Goal: Transaction & Acquisition: Download file/media

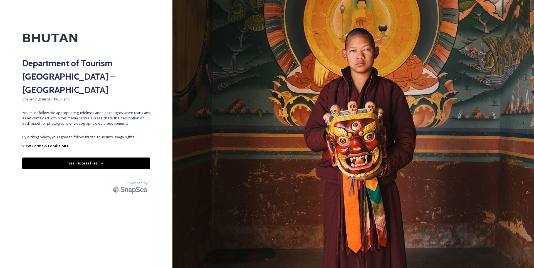
click at [95, 158] on button "Yes - Access Files" at bounding box center [86, 163] width 128 height 11
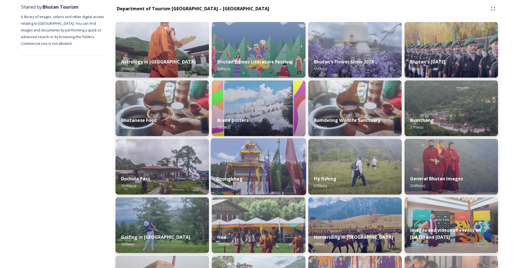
scroll to position [30, 0]
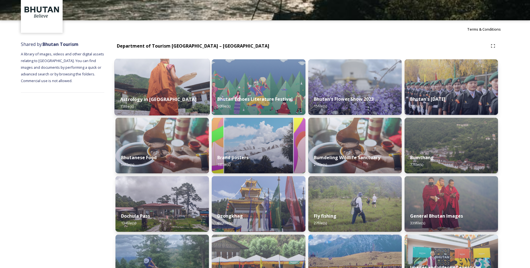
click at [163, 102] on strong "Astrology in [GEOGRAPHIC_DATA]" at bounding box center [158, 99] width 76 height 6
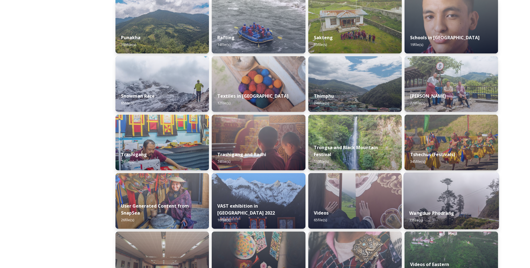
scroll to position [473, 0]
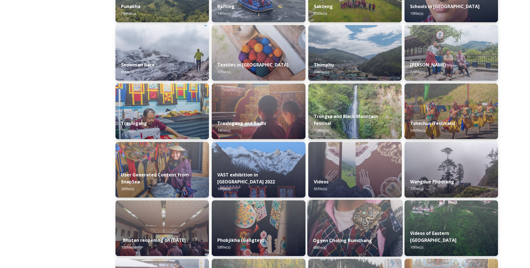
click at [330, 236] on div "Ogyen Choling Bumthang 48 file(s)" at bounding box center [354, 243] width 95 height 25
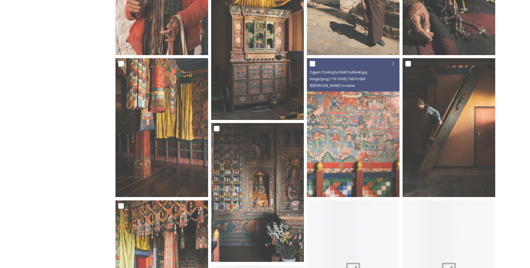
scroll to position [473, 0]
drag, startPoint x: 376, startPoint y: 132, endPoint x: 377, endPoint y: 124, distance: 8.1
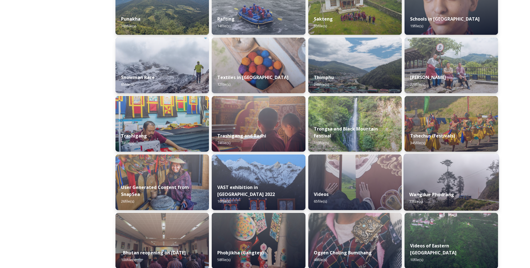
scroll to position [473, 0]
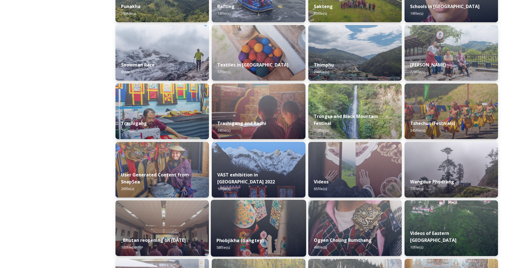
click at [272, 228] on img at bounding box center [258, 228] width 95 height 57
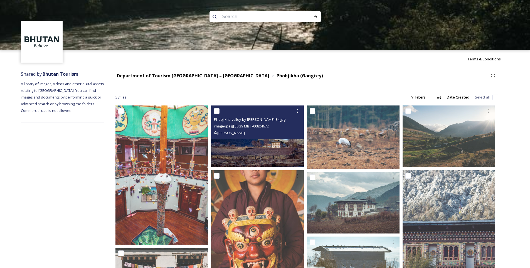
click at [275, 147] on img at bounding box center [257, 137] width 93 height 62
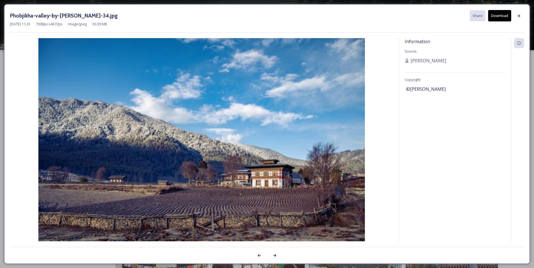
drag, startPoint x: 227, startPoint y: 116, endPoint x: 187, endPoint y: 159, distance: 58.1
click at [187, 159] on img at bounding box center [202, 147] width 384 height 218
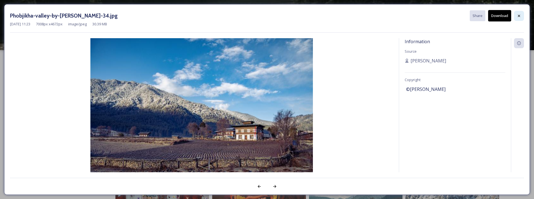
click at [518, 17] on icon at bounding box center [519, 16] width 4 height 4
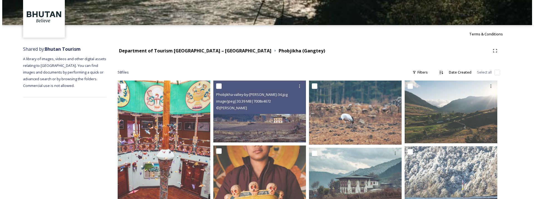
scroll to position [56, 0]
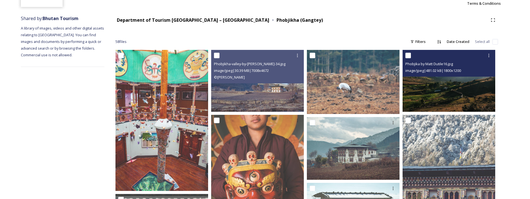
click at [462, 67] on div "image/jpeg | 481.02 kB | 1800 x 1200" at bounding box center [450, 70] width 89 height 7
click at [460, 99] on img at bounding box center [449, 81] width 93 height 62
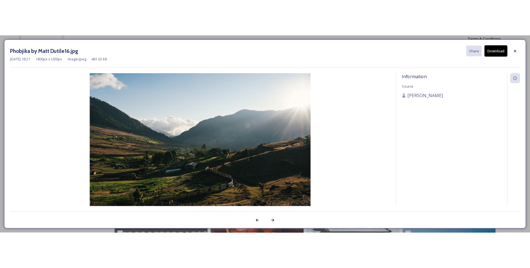
scroll to position [6, 0]
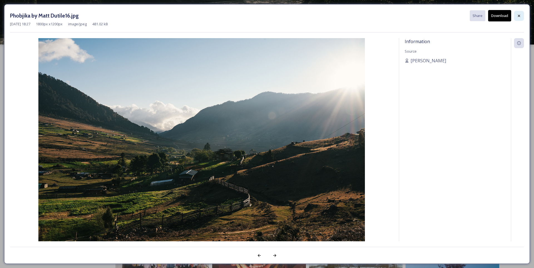
click at [522, 16] on div at bounding box center [519, 16] width 10 height 10
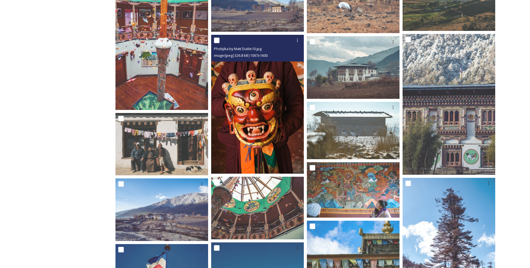
scroll to position [145, 0]
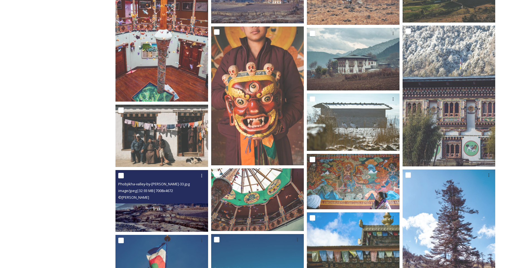
click at [163, 197] on div "© Alicia Warner" at bounding box center [162, 197] width 89 height 7
click at [176, 207] on img at bounding box center [162, 201] width 93 height 62
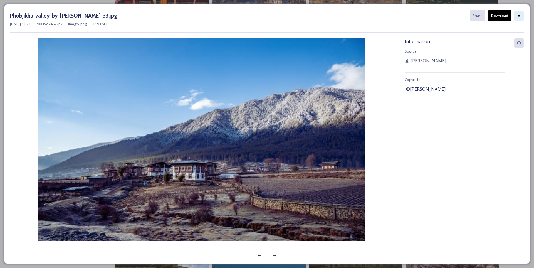
click at [519, 16] on icon at bounding box center [519, 16] width 4 height 4
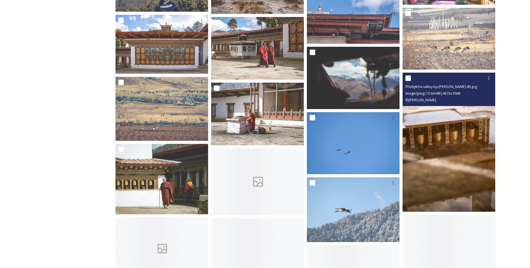
scroll to position [674, 0]
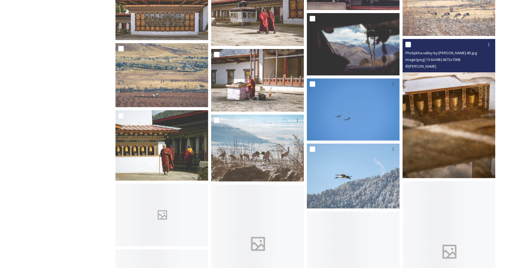
click at [461, 102] on img at bounding box center [449, 108] width 93 height 139
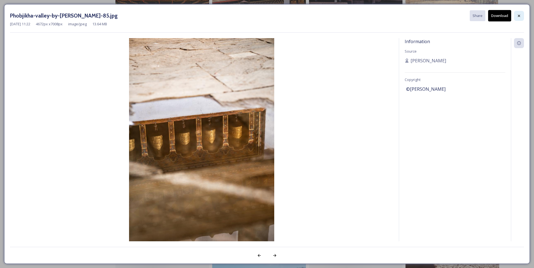
click at [519, 13] on div at bounding box center [519, 16] width 10 height 10
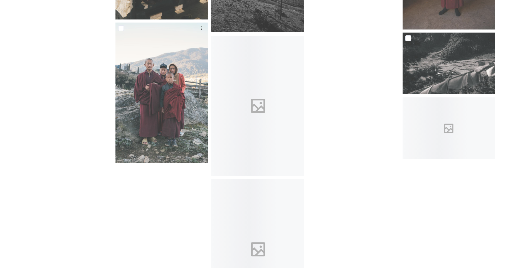
scroll to position [1370, 0]
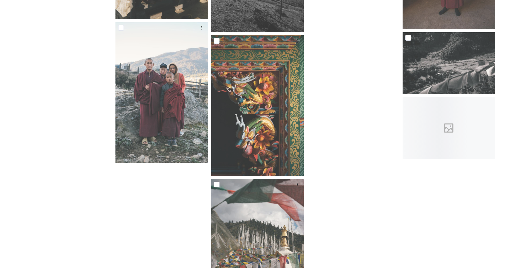
drag, startPoint x: 362, startPoint y: 152, endPoint x: 366, endPoint y: 148, distance: 5.9
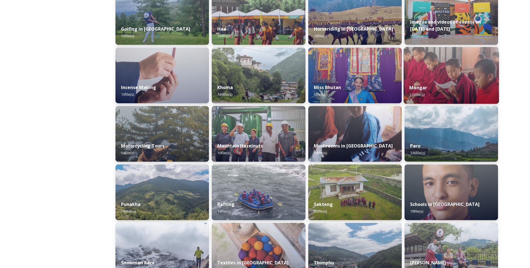
scroll to position [278, 0]
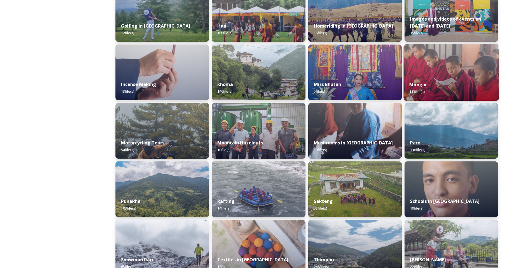
click at [461, 91] on div "Mongar 113 file(s)" at bounding box center [451, 87] width 95 height 25
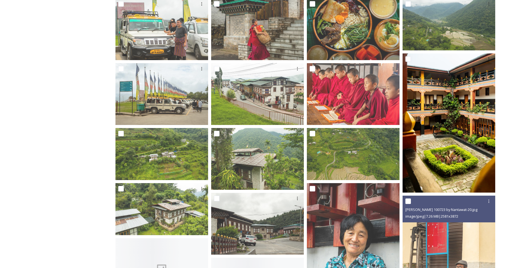
scroll to position [167, 0]
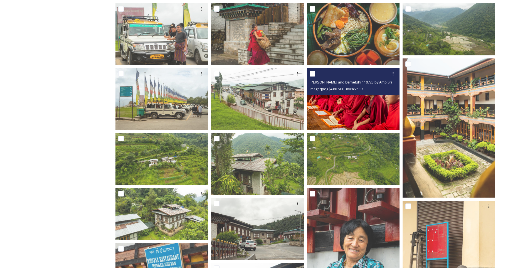
click at [356, 110] on img at bounding box center [353, 99] width 93 height 62
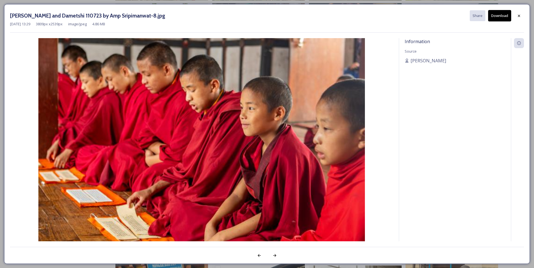
click at [505, 17] on button "Download" at bounding box center [500, 15] width 23 height 11
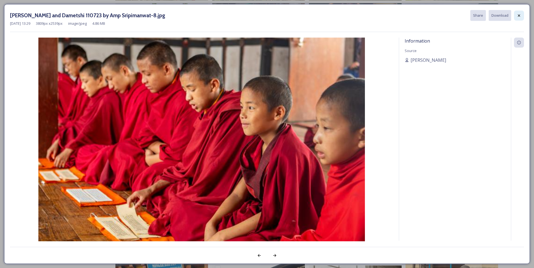
click at [520, 16] on icon at bounding box center [519, 15] width 2 height 2
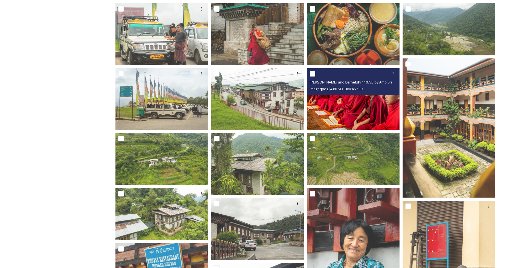
click at [354, 108] on img at bounding box center [353, 99] width 93 height 62
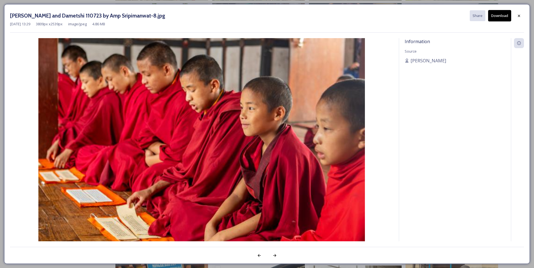
click at [498, 15] on button "Download" at bounding box center [500, 15] width 23 height 11
click at [517, 14] on icon at bounding box center [519, 16] width 4 height 4
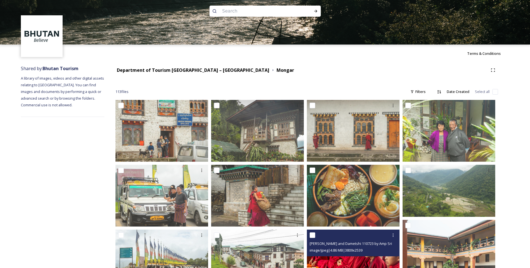
scroll to position [0, 0]
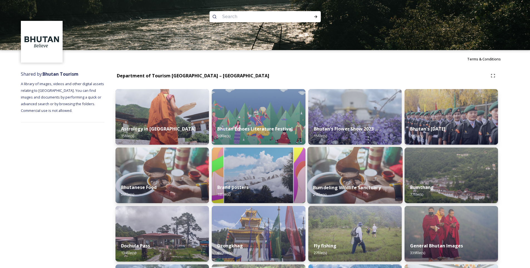
drag, startPoint x: 279, startPoint y: 144, endPoint x: 355, endPoint y: 153, distance: 76.2
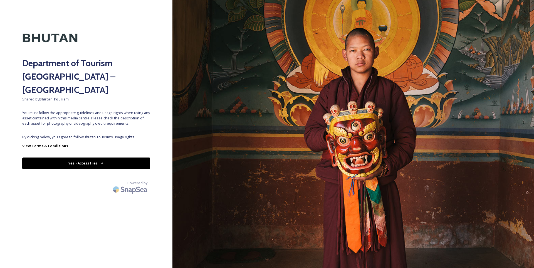
drag, startPoint x: 431, startPoint y: 159, endPoint x: 407, endPoint y: 157, distance: 23.8
click at [121, 158] on button "Yes - Access Files" at bounding box center [86, 163] width 128 height 11
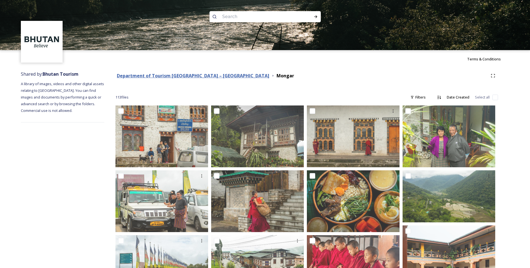
click at [214, 78] on strong "Department of Tourism [GEOGRAPHIC_DATA] – [GEOGRAPHIC_DATA]" at bounding box center [193, 76] width 153 height 6
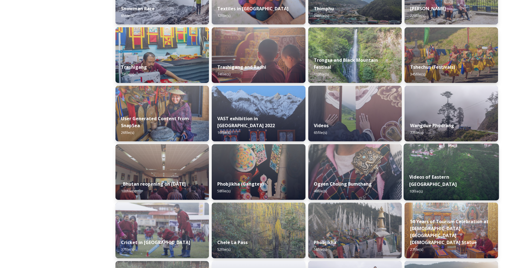
scroll to position [557, 0]
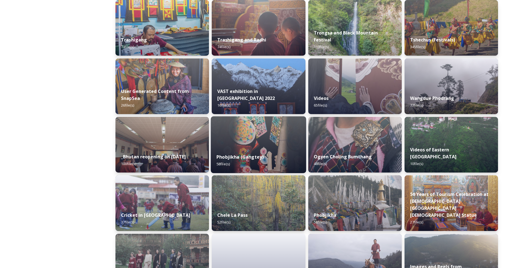
click at [253, 144] on img at bounding box center [258, 144] width 95 height 57
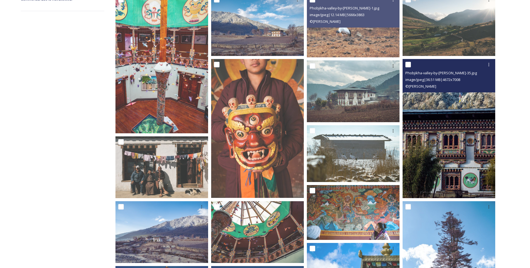
scroll to position [84, 0]
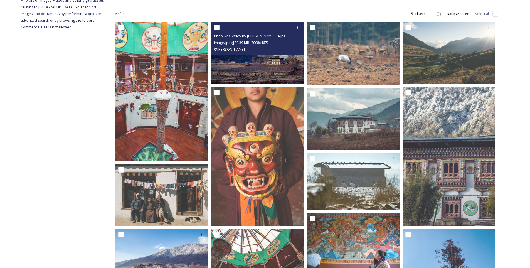
click at [260, 56] on img at bounding box center [257, 53] width 93 height 62
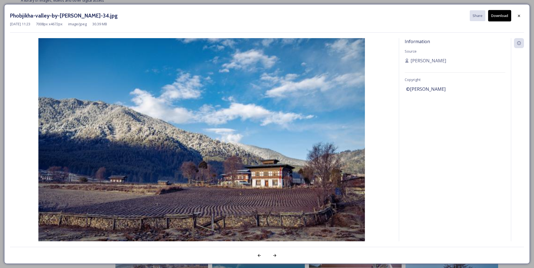
click at [501, 18] on button "Download" at bounding box center [500, 15] width 23 height 11
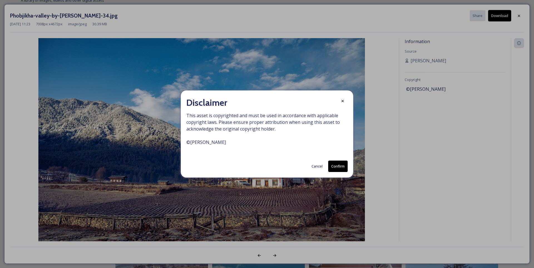
click at [336, 165] on button "Confirm" at bounding box center [337, 166] width 19 height 11
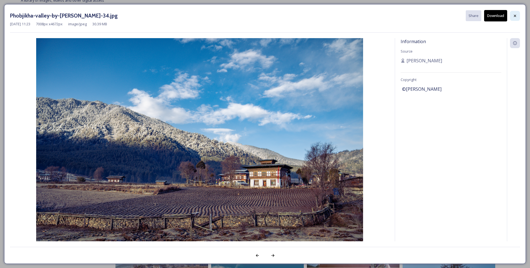
click at [515, 17] on icon at bounding box center [515, 16] width 4 height 4
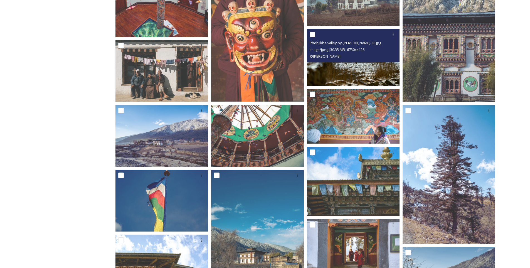
scroll to position [251, 0]
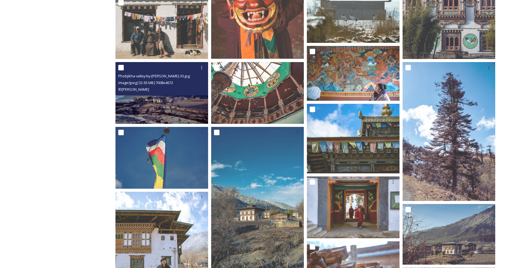
click at [160, 115] on img at bounding box center [162, 93] width 93 height 62
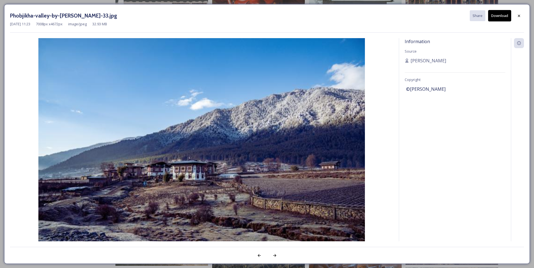
click at [520, 18] on div at bounding box center [519, 16] width 10 height 10
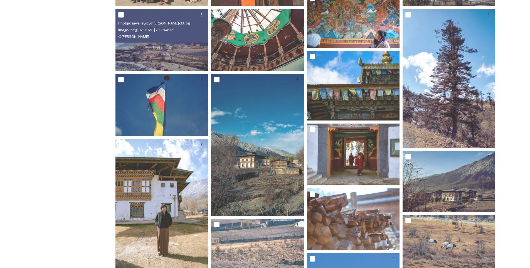
scroll to position [334, 0]
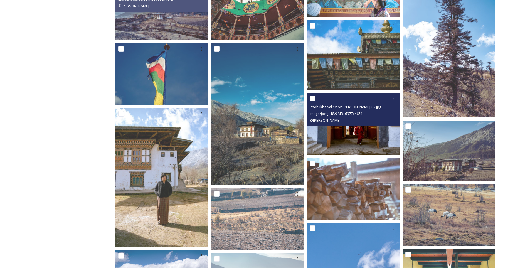
click at [350, 128] on img at bounding box center [353, 124] width 93 height 62
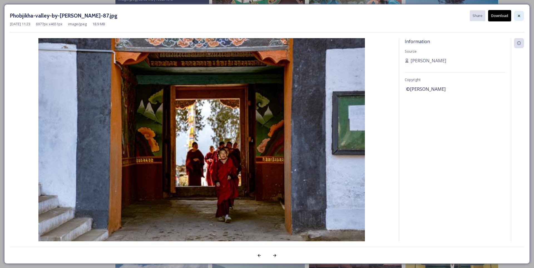
click at [519, 17] on icon at bounding box center [519, 15] width 2 height 2
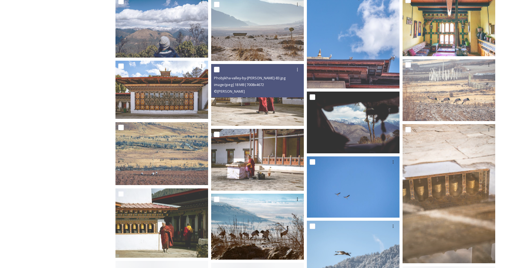
scroll to position [668, 0]
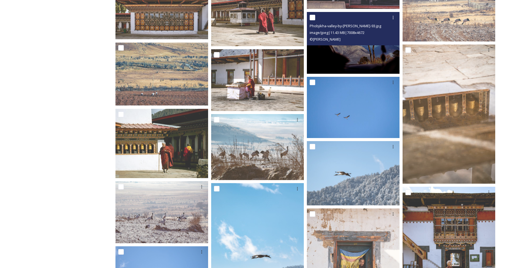
click at [349, 62] on img at bounding box center [353, 43] width 93 height 62
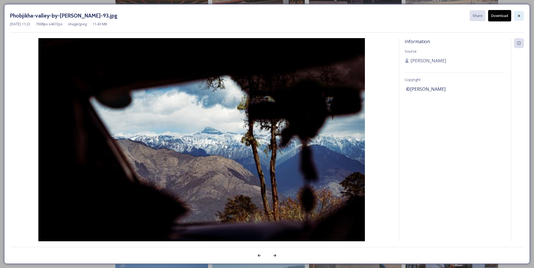
click at [524, 19] on div at bounding box center [519, 16] width 10 height 10
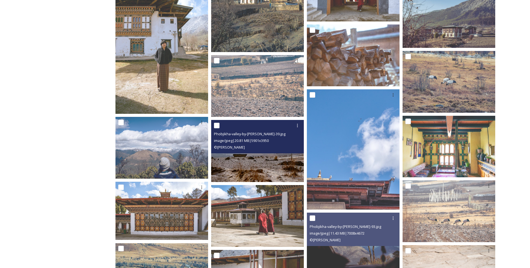
scroll to position [504, 0]
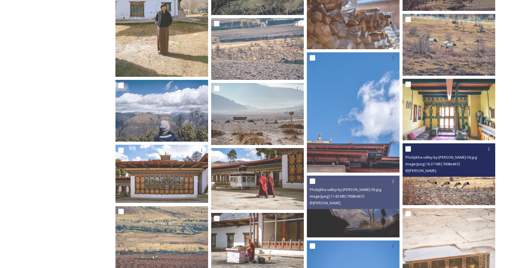
click at [464, 187] on img at bounding box center [449, 174] width 93 height 62
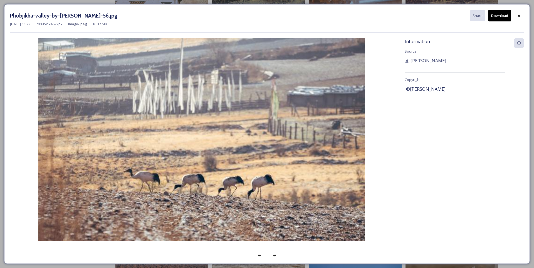
click at [503, 18] on button "Download" at bounding box center [500, 15] width 23 height 11
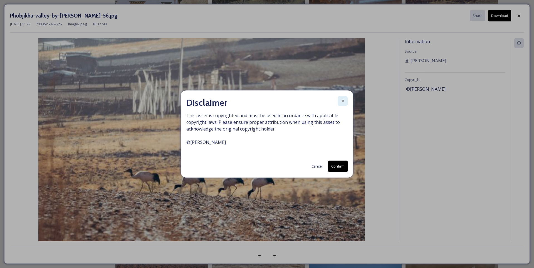
click at [341, 101] on icon at bounding box center [343, 101] width 4 height 4
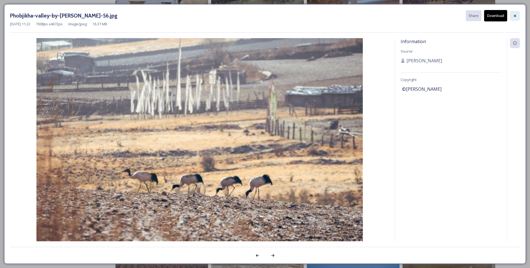
click at [516, 15] on icon at bounding box center [515, 16] width 4 height 4
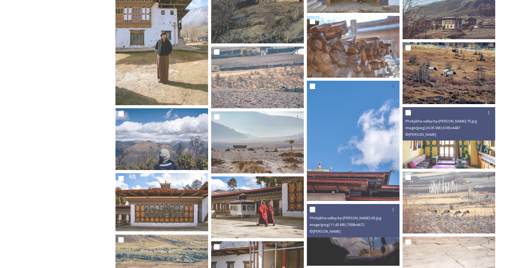
scroll to position [449, 0]
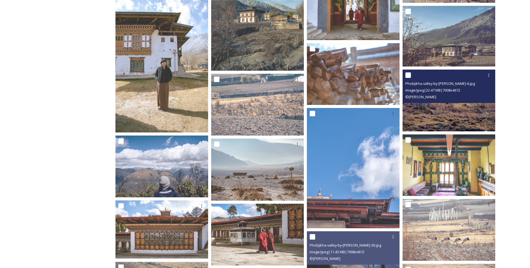
click at [457, 111] on img at bounding box center [449, 100] width 93 height 62
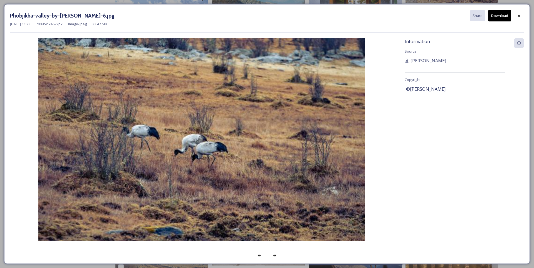
click at [496, 17] on button "Download" at bounding box center [500, 15] width 23 height 11
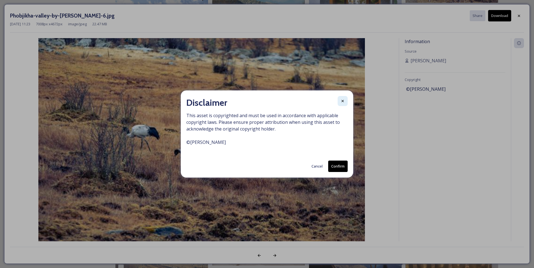
click at [342, 101] on icon at bounding box center [343, 101] width 4 height 4
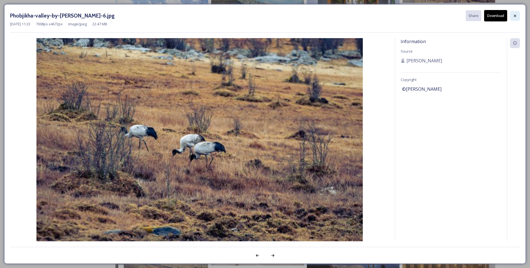
click at [513, 14] on div at bounding box center [515, 16] width 10 height 10
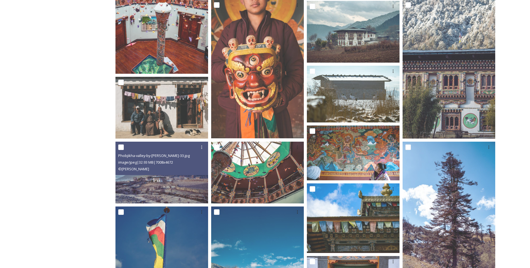
scroll to position [170, 0]
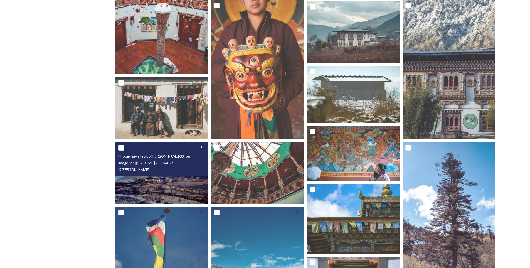
click at [180, 192] on img at bounding box center [162, 173] width 93 height 62
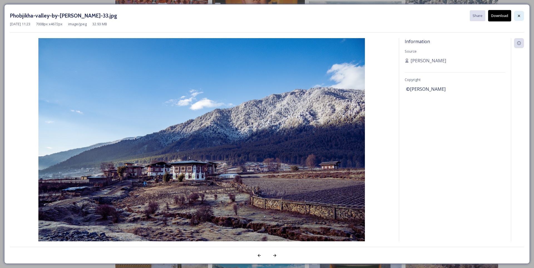
click at [518, 16] on icon at bounding box center [519, 16] width 4 height 4
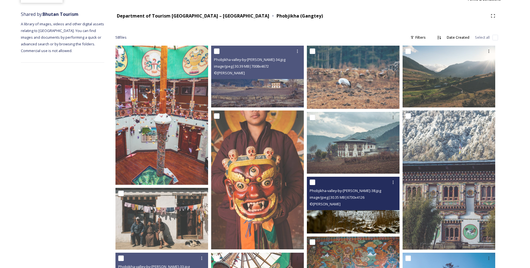
scroll to position [59, 0]
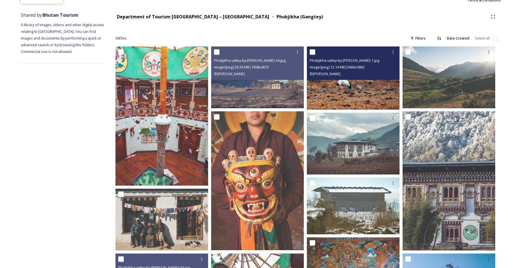
click at [365, 92] on img at bounding box center [353, 77] width 93 height 63
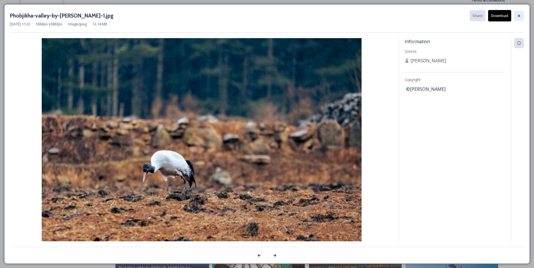
click at [521, 15] on icon at bounding box center [519, 16] width 4 height 4
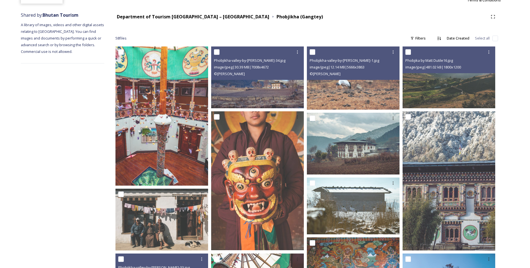
drag, startPoint x: 481, startPoint y: 93, endPoint x: 474, endPoint y: 95, distance: 7.5
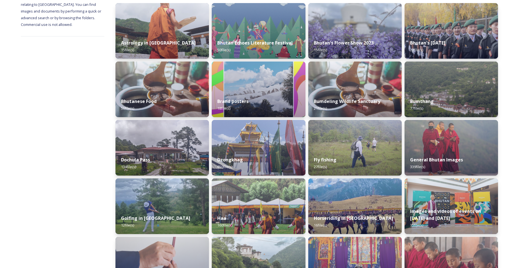
scroll to position [84, 0]
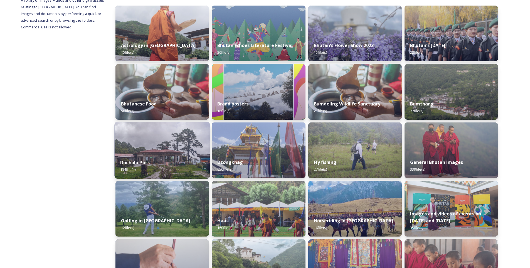
click at [184, 168] on div "Dochula Pass 134 file(s)" at bounding box center [162, 165] width 95 height 25
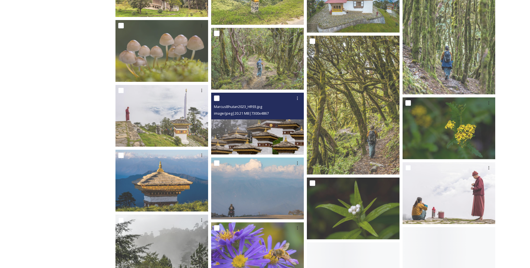
scroll to position [334, 0]
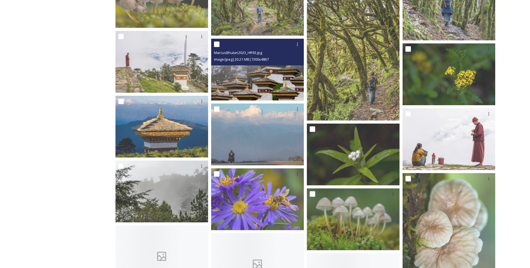
click at [265, 88] on img at bounding box center [257, 70] width 93 height 62
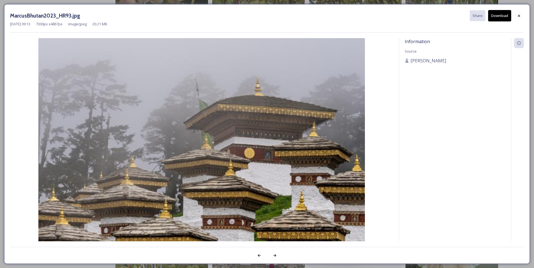
click at [502, 15] on button "Download" at bounding box center [500, 15] width 23 height 11
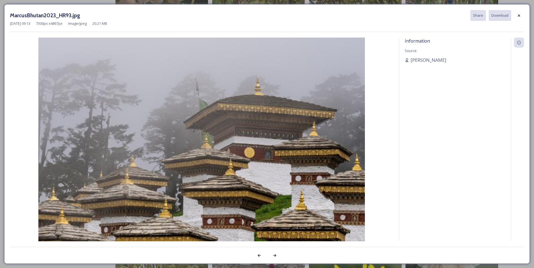
click at [288, 116] on img at bounding box center [202, 147] width 384 height 218
drag, startPoint x: 242, startPoint y: 117, endPoint x: 519, endPoint y: 15, distance: 295.7
click at [519, 15] on icon at bounding box center [519, 15] width 4 height 4
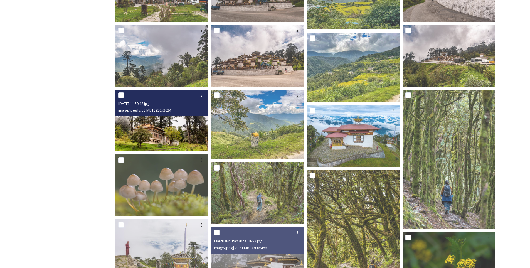
scroll to position [56, 0]
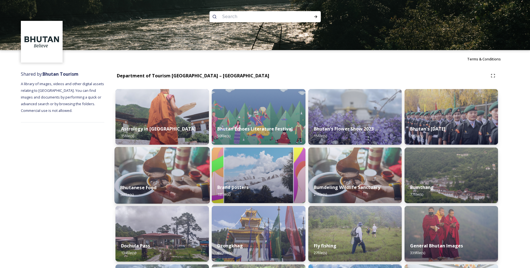
scroll to position [346, 0]
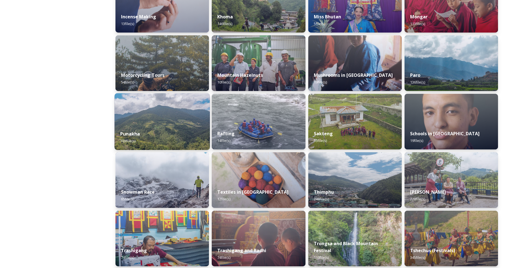
click at [161, 135] on div "Punakha 103 file(s)" at bounding box center [162, 137] width 95 height 25
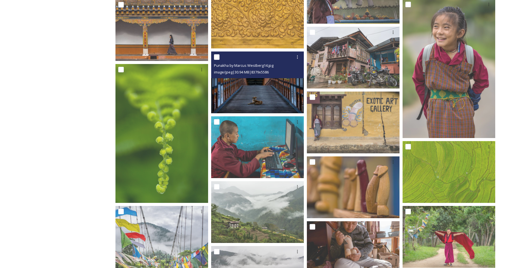
scroll to position [772, 0]
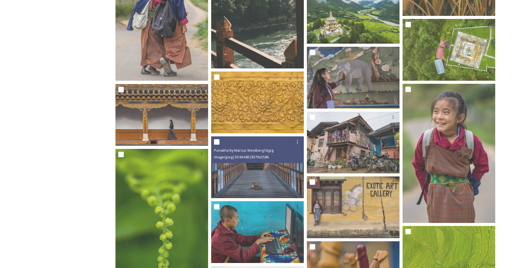
drag, startPoint x: 263, startPoint y: 150, endPoint x: 266, endPoint y: 148, distance: 4.0
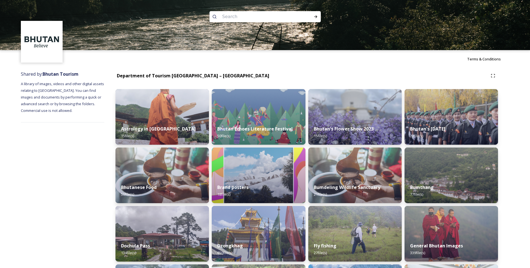
click at [239, 12] on input at bounding box center [258, 17] width 76 height 12
type input "chimi"
click at [314, 16] on icon at bounding box center [316, 16] width 4 height 4
click at [318, 17] on icon at bounding box center [316, 16] width 4 height 4
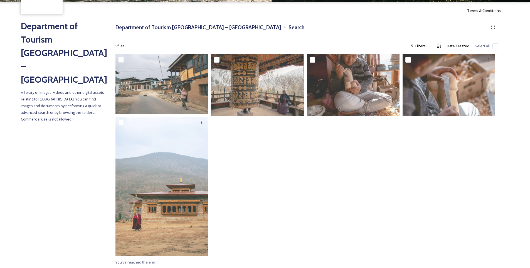
scroll to position [49, 0]
drag, startPoint x: 260, startPoint y: 171, endPoint x: 263, endPoint y: 173, distance: 3.4
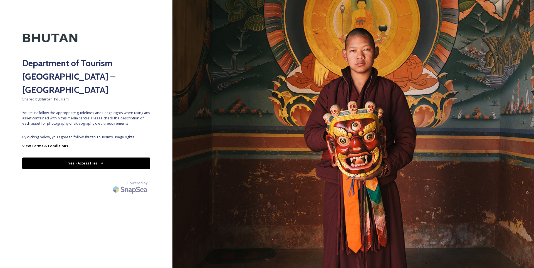
click at [94, 158] on button "Yes - Access Files" at bounding box center [86, 163] width 128 height 11
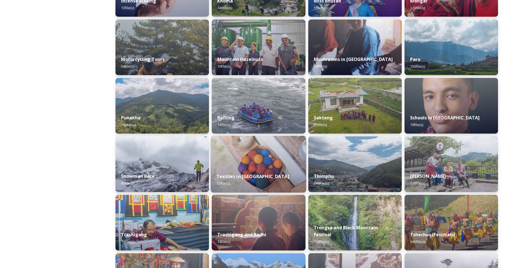
scroll to position [445, 0]
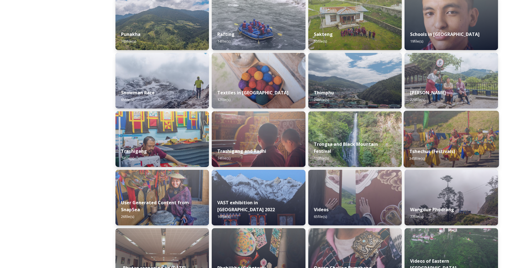
click at [446, 144] on div "Tshechus (Festivals) 345 file(s)" at bounding box center [451, 154] width 95 height 25
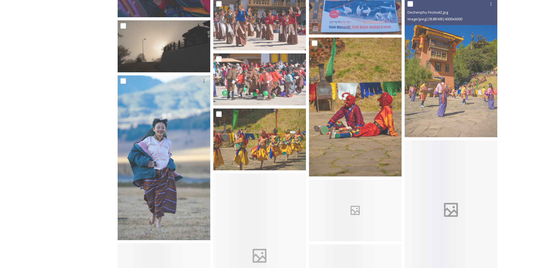
scroll to position [557, 0]
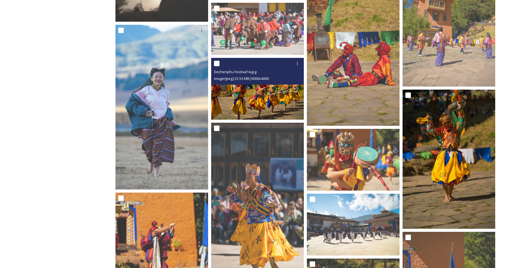
click at [265, 99] on img at bounding box center [257, 89] width 93 height 62
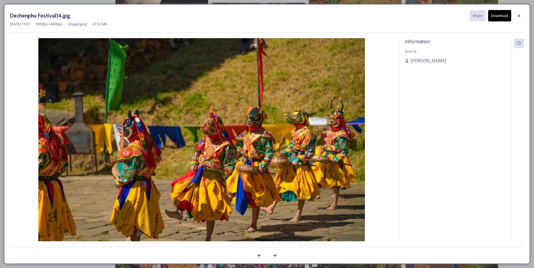
click at [493, 15] on button "Download" at bounding box center [500, 15] width 23 height 11
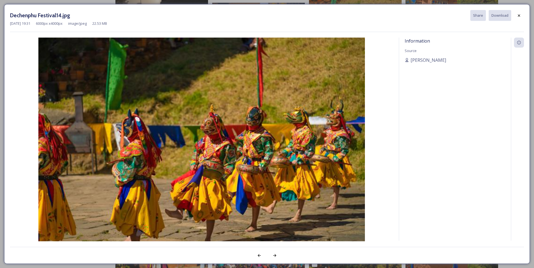
drag, startPoint x: 231, startPoint y: 104, endPoint x: 230, endPoint y: 107, distance: 3.1
click at [231, 104] on img at bounding box center [202, 147] width 384 height 218
click at [517, 15] on div at bounding box center [519, 16] width 10 height 10
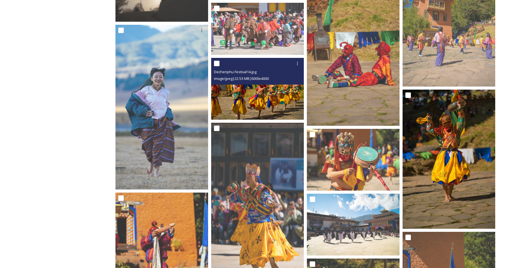
click at [264, 105] on img at bounding box center [257, 89] width 93 height 62
